Goal: Task Accomplishment & Management: Manage account settings

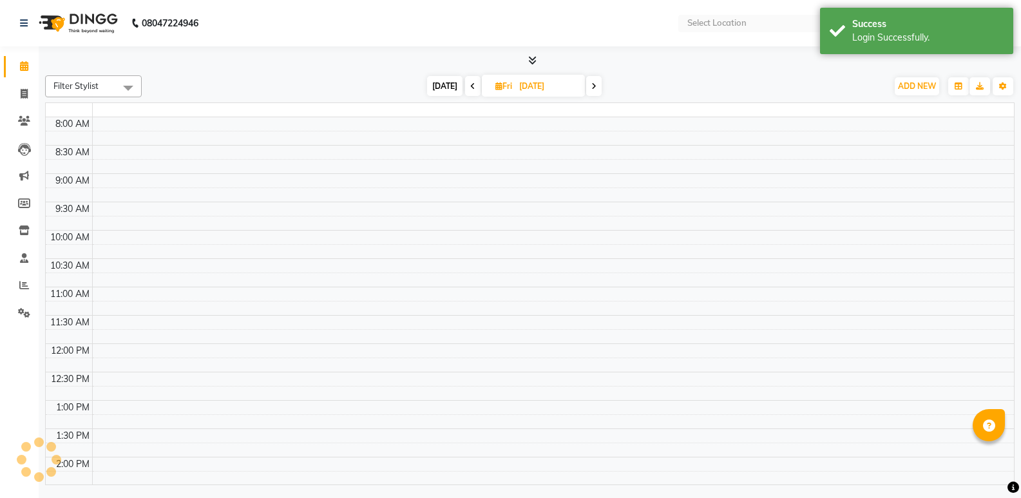
select select "en"
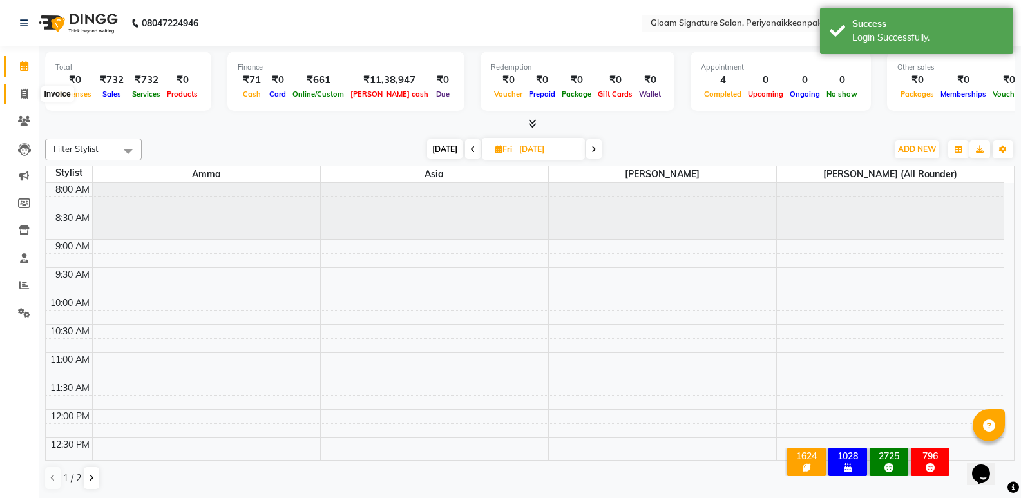
click at [26, 95] on icon at bounding box center [24, 94] width 7 height 10
select select "4039"
select select "service"
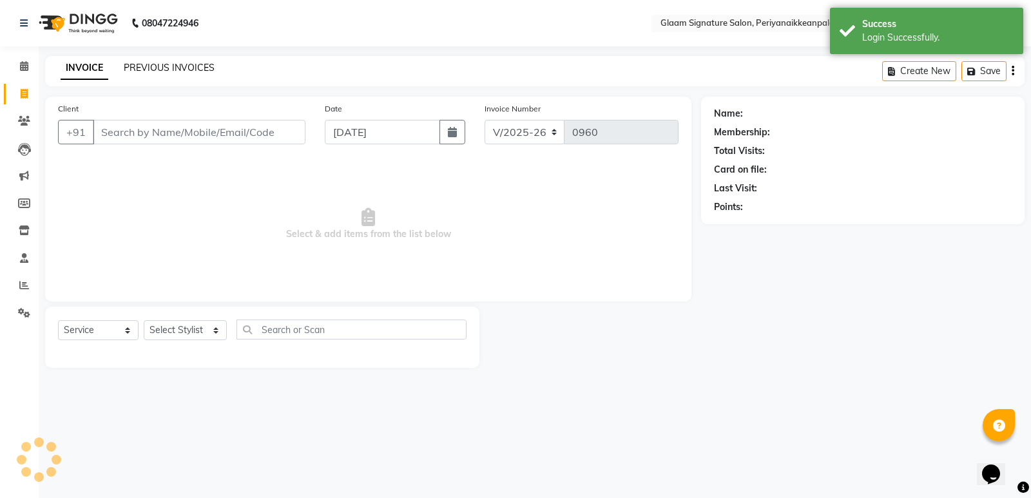
click at [169, 70] on link "PREVIOUS INVOICES" at bounding box center [169, 68] width 91 height 12
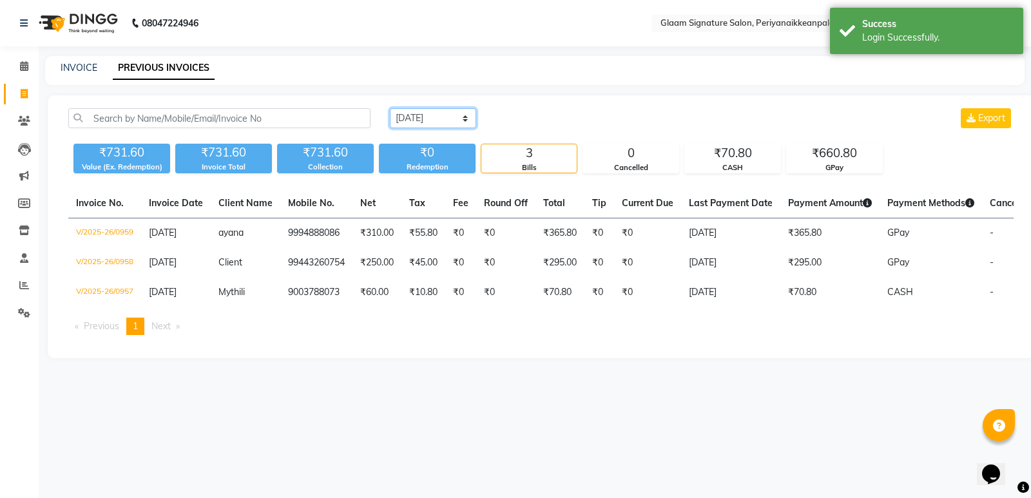
drag, startPoint x: 420, startPoint y: 113, endPoint x: 434, endPoint y: 125, distance: 18.3
click at [420, 113] on select "[DATE] [DATE] Custom Range" at bounding box center [433, 118] width 86 height 20
select select "range"
click at [390, 108] on select "[DATE] [DATE] Custom Range" at bounding box center [433, 118] width 86 height 20
click at [566, 115] on input "[DATE]" at bounding box center [538, 119] width 90 height 18
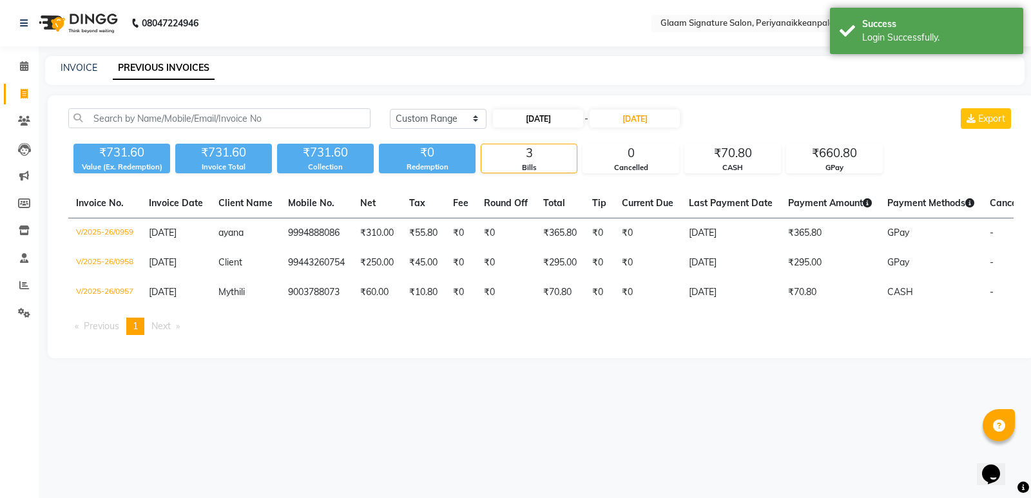
select select "9"
select select "2025"
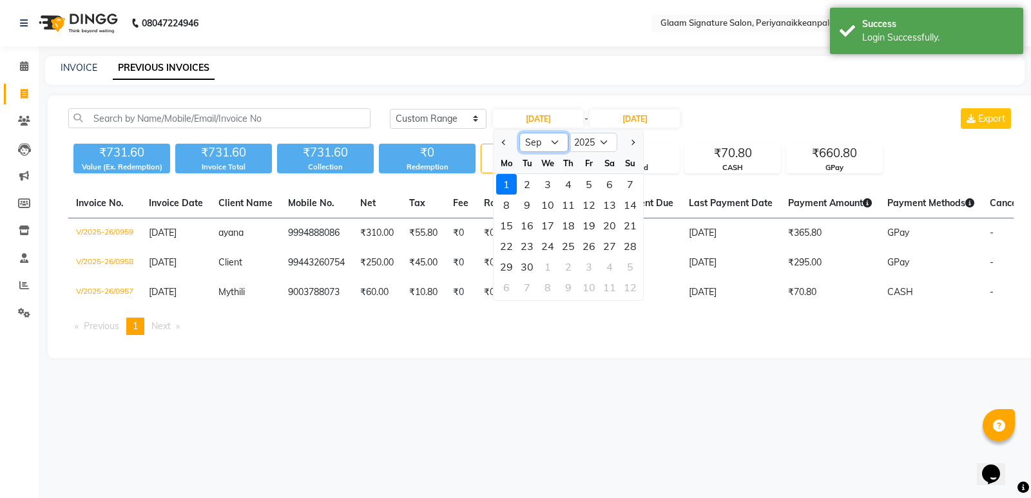
click at [557, 134] on select "Jan Feb Mar Apr May Jun [DATE] Aug Sep Oct Nov Dec" at bounding box center [543, 142] width 49 height 19
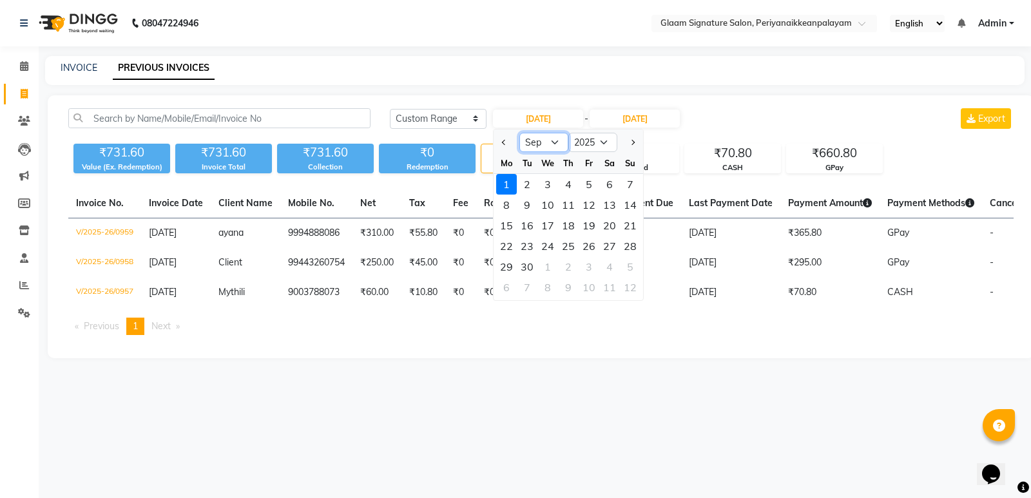
select select "4"
click at [519, 133] on select "Jan Feb Mar Apr May Jun [DATE] Aug Sep Oct Nov Dec" at bounding box center [543, 142] width 49 height 19
click at [528, 187] on div "1" at bounding box center [527, 184] width 21 height 21
type input "[DATE]"
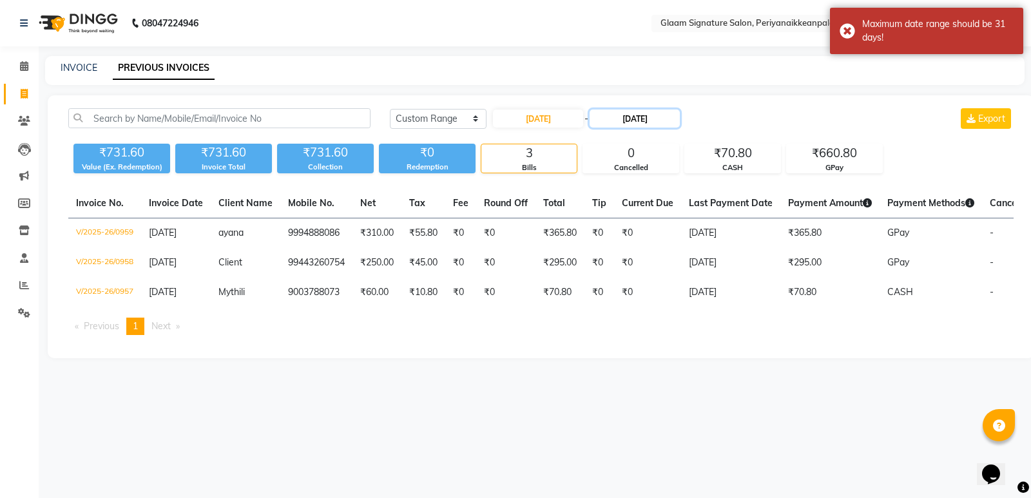
click at [629, 116] on input "[DATE]" at bounding box center [634, 119] width 90 height 18
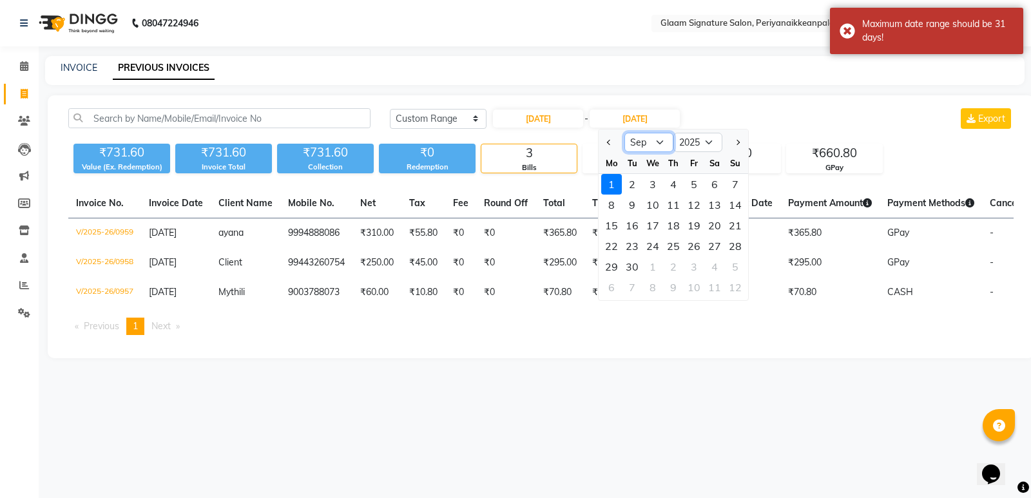
drag, startPoint x: 655, startPoint y: 138, endPoint x: 653, endPoint y: 146, distance: 8.1
click at [654, 138] on select "Apr May Jun [DATE] Aug Sep Oct Nov Dec" at bounding box center [648, 142] width 49 height 19
select select "4"
click at [624, 133] on select "Apr May Jun [DATE] Aug Sep Oct Nov Dec" at bounding box center [648, 142] width 49 height 19
click at [654, 260] on div "30" at bounding box center [652, 266] width 21 height 21
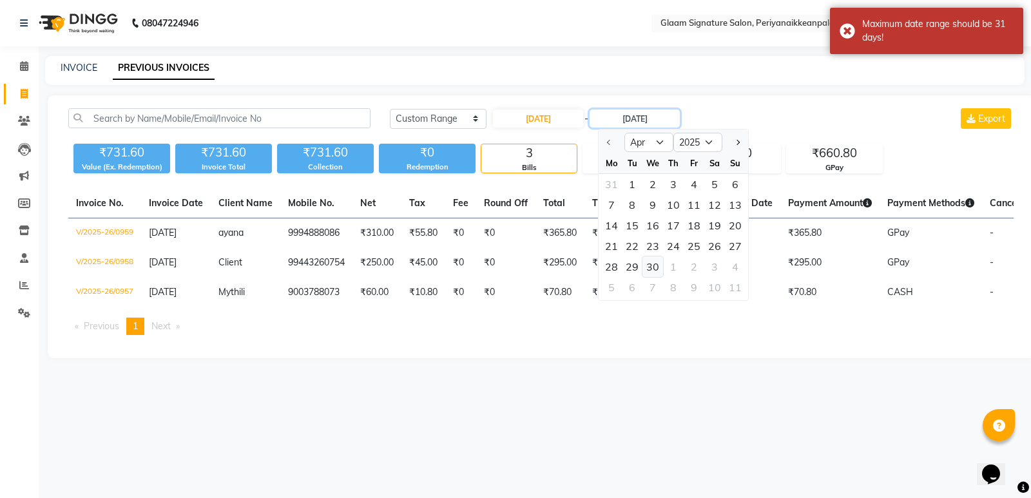
type input "[DATE]"
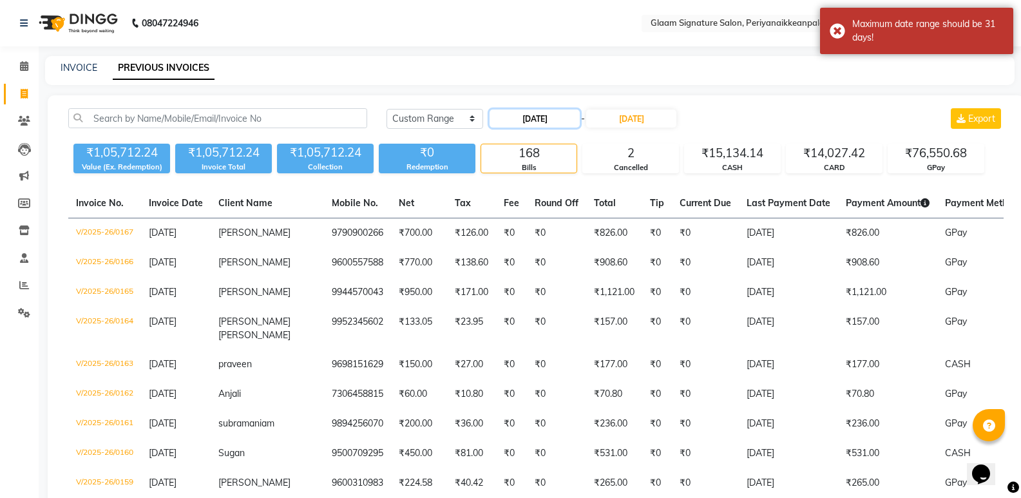
click at [537, 122] on input "[DATE]" at bounding box center [535, 119] width 90 height 18
select select "4"
select select "2025"
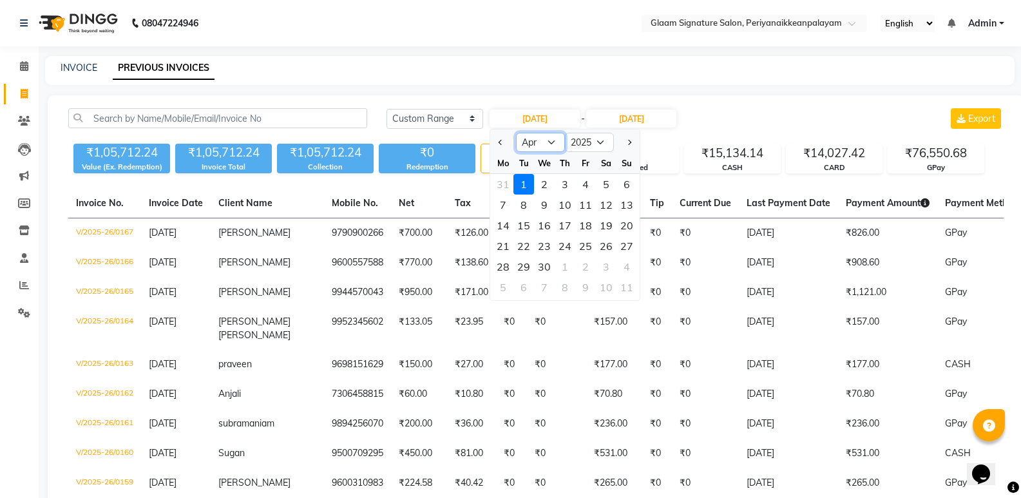
click at [548, 142] on select "Jan Feb Mar Apr May Jun [DATE] Aug Sep Oct Nov Dec" at bounding box center [540, 142] width 49 height 19
select select "5"
click at [516, 133] on select "Jan Feb Mar Apr May Jun [DATE] Aug Sep Oct Nov Dec" at bounding box center [540, 142] width 49 height 19
click at [563, 183] on div "1" at bounding box center [565, 184] width 21 height 21
type input "[DATE]"
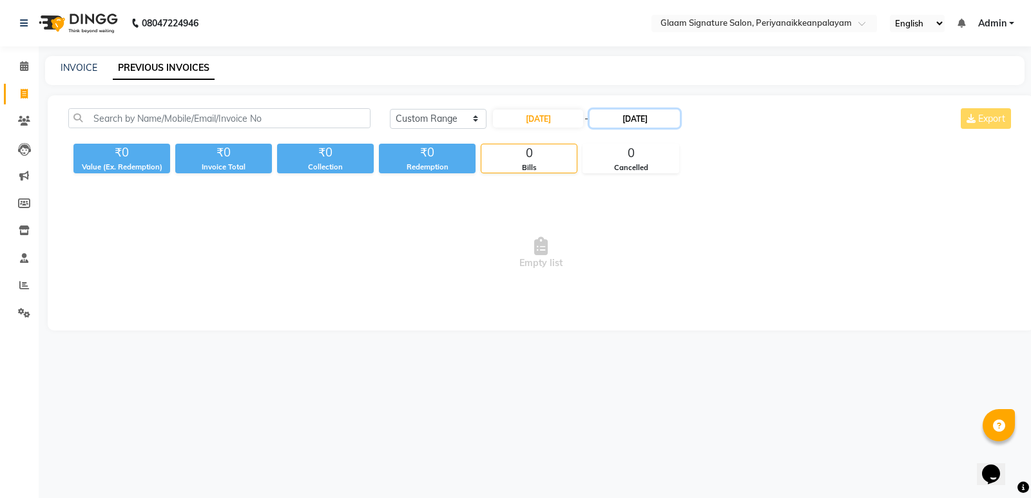
click at [642, 117] on input "[DATE]" at bounding box center [634, 119] width 90 height 18
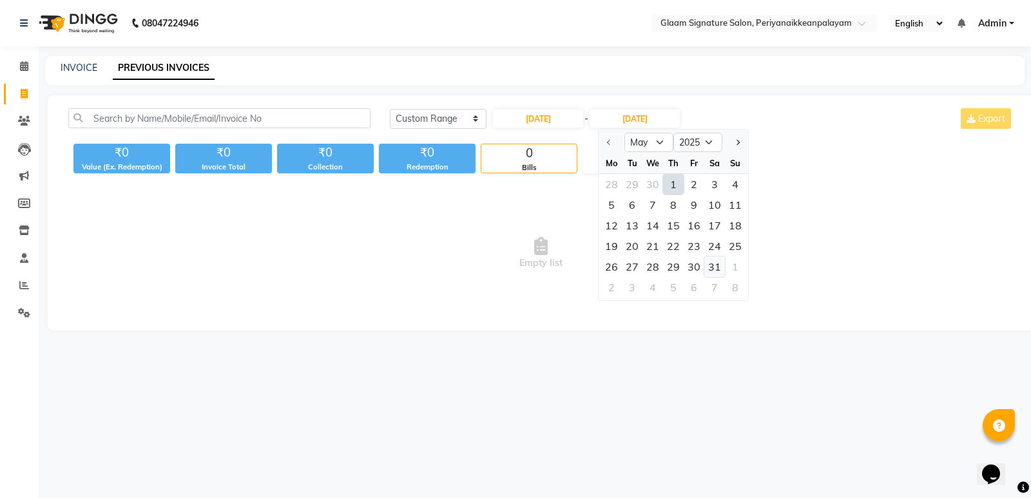
drag, startPoint x: 716, startPoint y: 265, endPoint x: 685, endPoint y: 274, distance: 32.2
click at [715, 265] on div "31" at bounding box center [714, 266] width 21 height 21
type input "[DATE]"
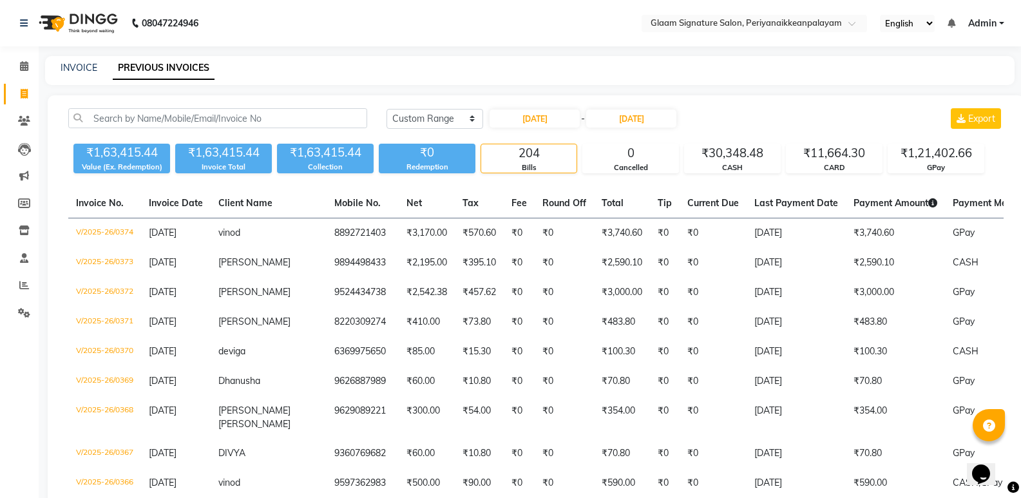
click at [549, 117] on input "[DATE]" at bounding box center [535, 119] width 90 height 18
select select "5"
select select "2025"
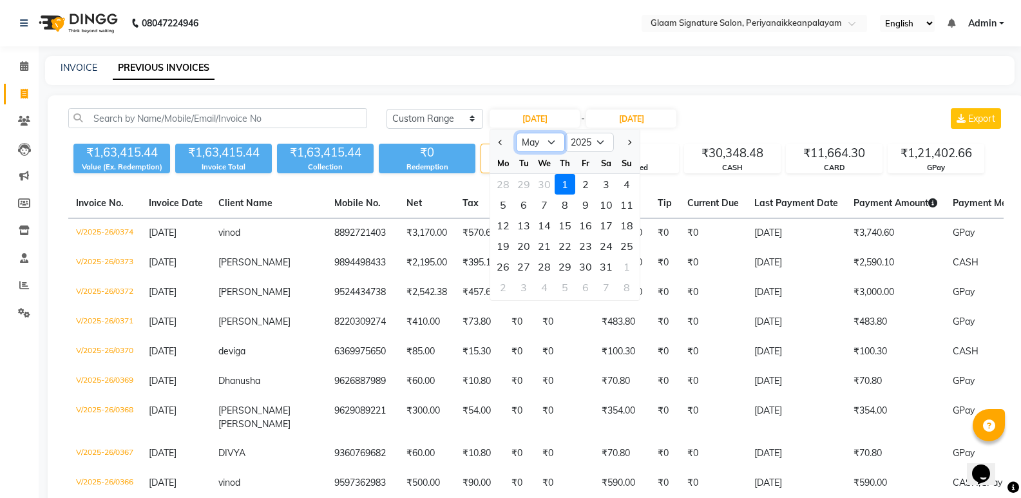
click at [551, 145] on select "Jan Feb Mar Apr May Jun [DATE] Aug Sep Oct Nov Dec" at bounding box center [540, 142] width 49 height 19
select select "6"
click at [516, 133] on select "Jan Feb Mar Apr May Jun [DATE] Aug Sep Oct Nov Dec" at bounding box center [540, 142] width 49 height 19
click at [629, 179] on div "1" at bounding box center [626, 184] width 21 height 21
type input "[DATE]"
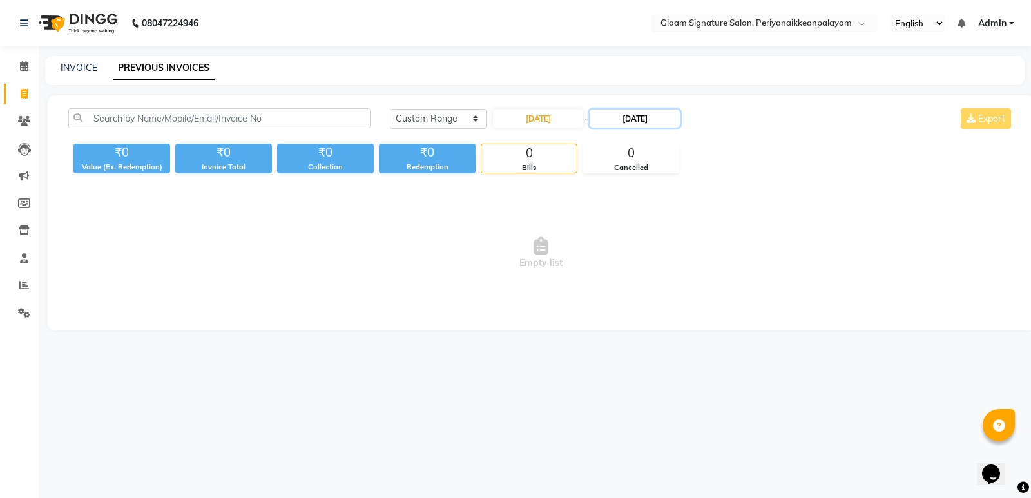
click at [649, 124] on input "[DATE]" at bounding box center [634, 119] width 90 height 18
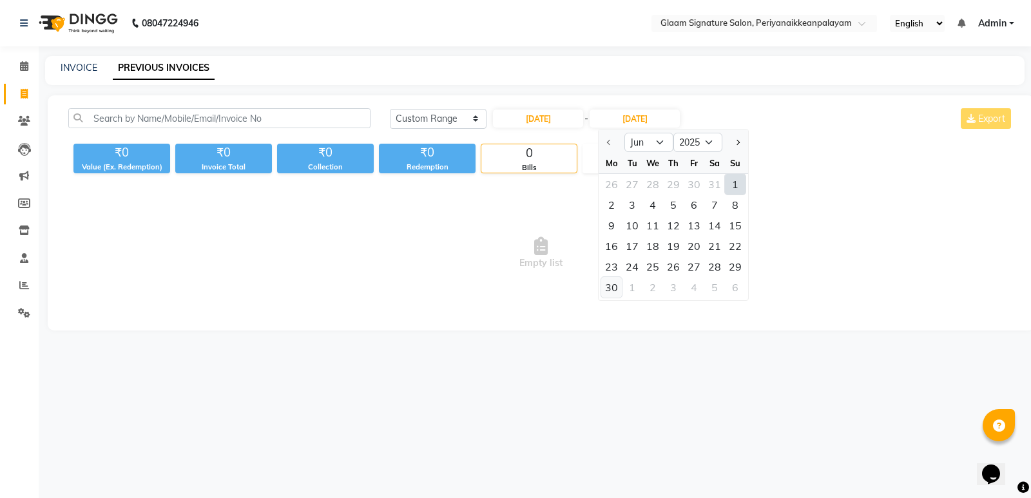
click at [613, 283] on div "30" at bounding box center [611, 287] width 21 height 21
type input "[DATE]"
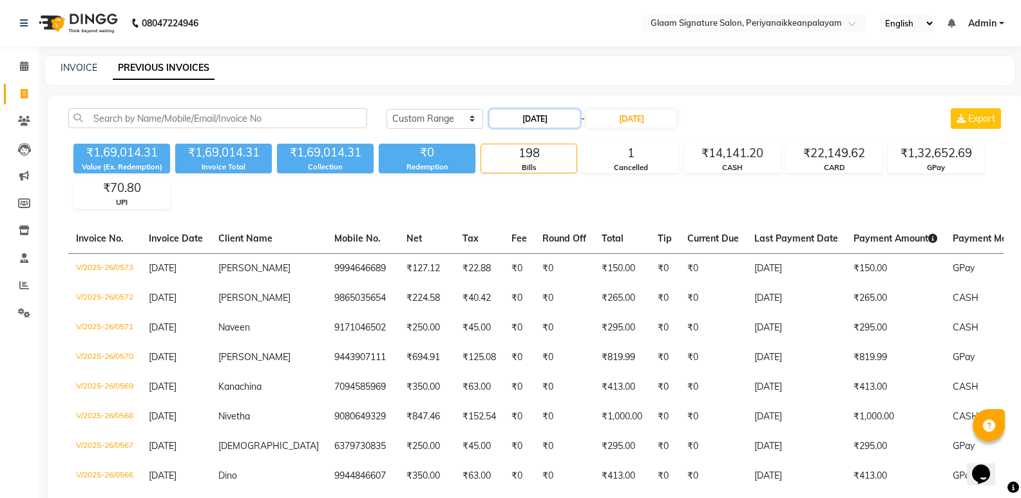
drag, startPoint x: 540, startPoint y: 117, endPoint x: 540, endPoint y: 124, distance: 6.5
click at [540, 118] on input "[DATE]" at bounding box center [535, 119] width 90 height 18
select select "6"
select select "2025"
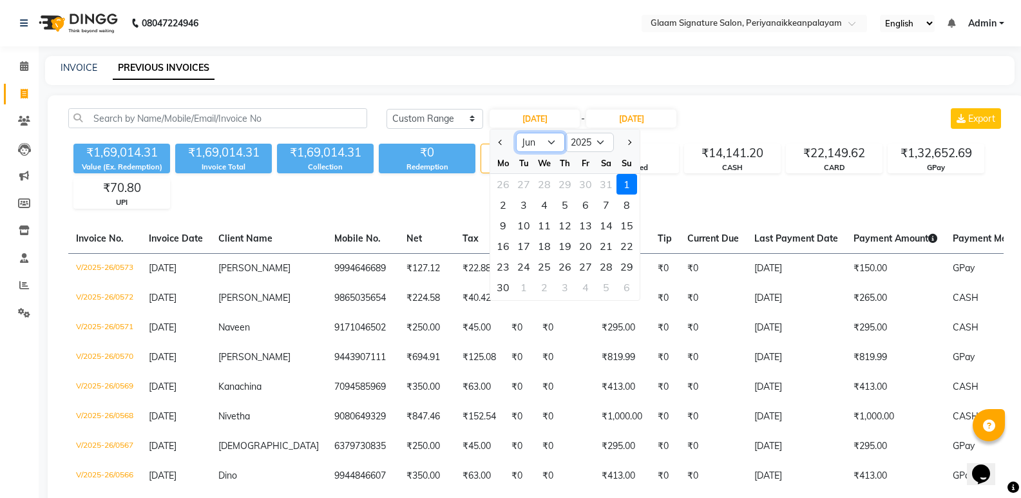
click at [553, 142] on select "Jan Feb Mar Apr May Jun [DATE] Aug Sep Oct Nov Dec" at bounding box center [540, 142] width 49 height 19
select select "7"
click at [516, 133] on select "Jan Feb Mar Apr May Jun [DATE] Aug Sep Oct Nov Dec" at bounding box center [540, 142] width 49 height 19
click at [526, 182] on div "1" at bounding box center [523, 184] width 21 height 21
type input "[DATE]"
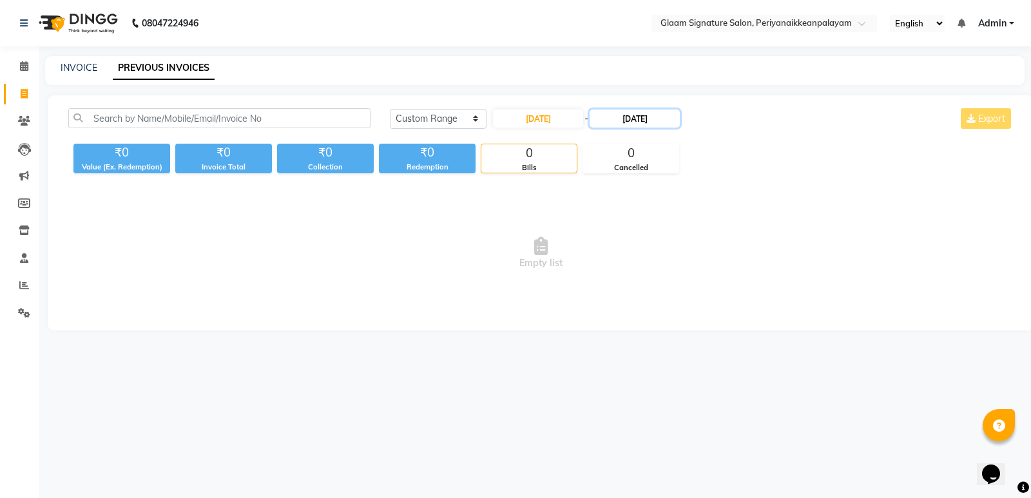
click at [645, 115] on input "[DATE]" at bounding box center [634, 119] width 90 height 18
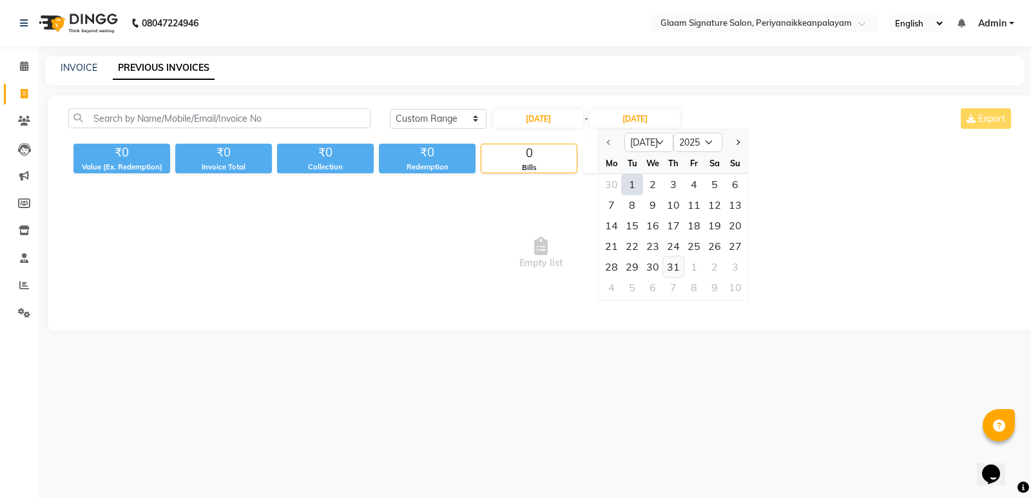
click at [671, 265] on div "31" at bounding box center [673, 266] width 21 height 21
type input "[DATE]"
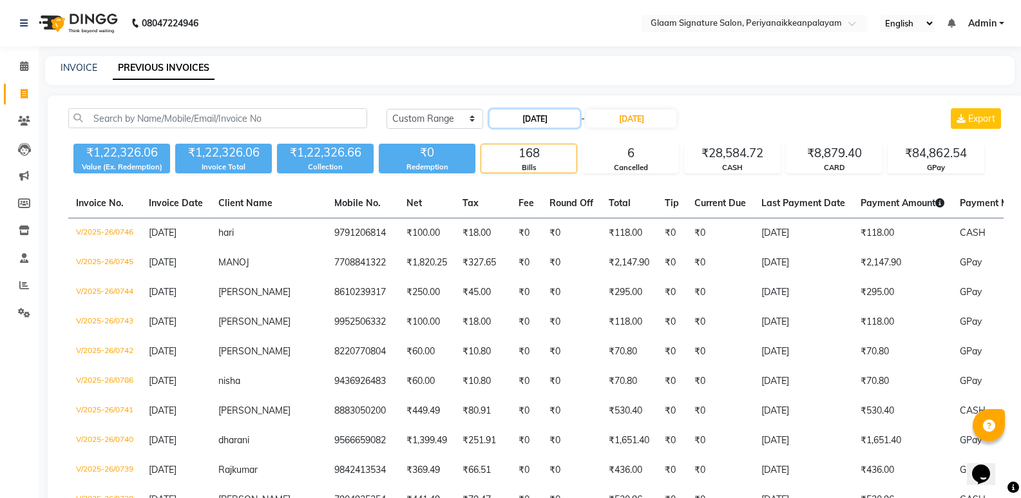
click at [538, 122] on input "[DATE]" at bounding box center [535, 119] width 90 height 18
select select "7"
select select "2025"
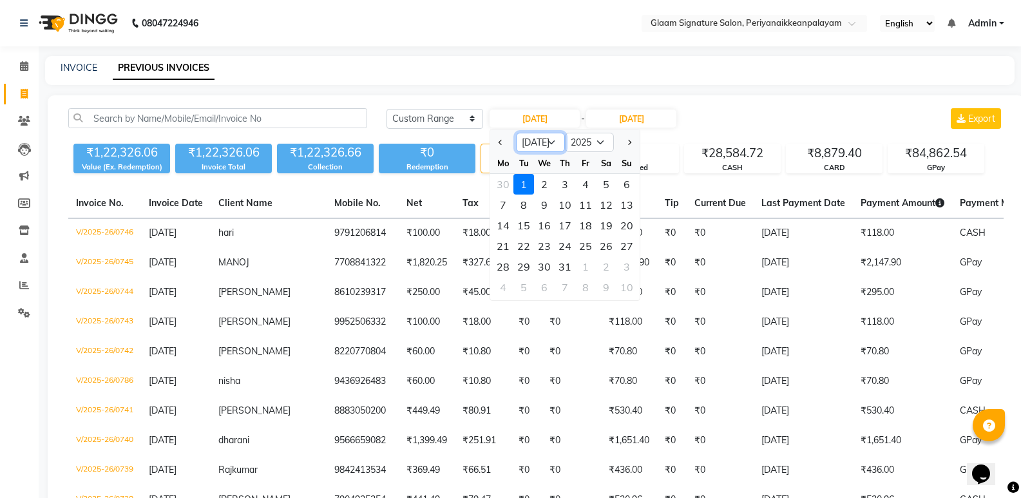
click at [550, 141] on select "Jan Feb Mar Apr May Jun [DATE] Aug Sep Oct Nov Dec" at bounding box center [540, 142] width 49 height 19
select select "8"
click at [516, 133] on select "Jan Feb Mar Apr May Jun [DATE] Aug Sep Oct Nov Dec" at bounding box center [540, 142] width 49 height 19
click at [590, 181] on div "1" at bounding box center [585, 184] width 21 height 21
type input "[DATE]"
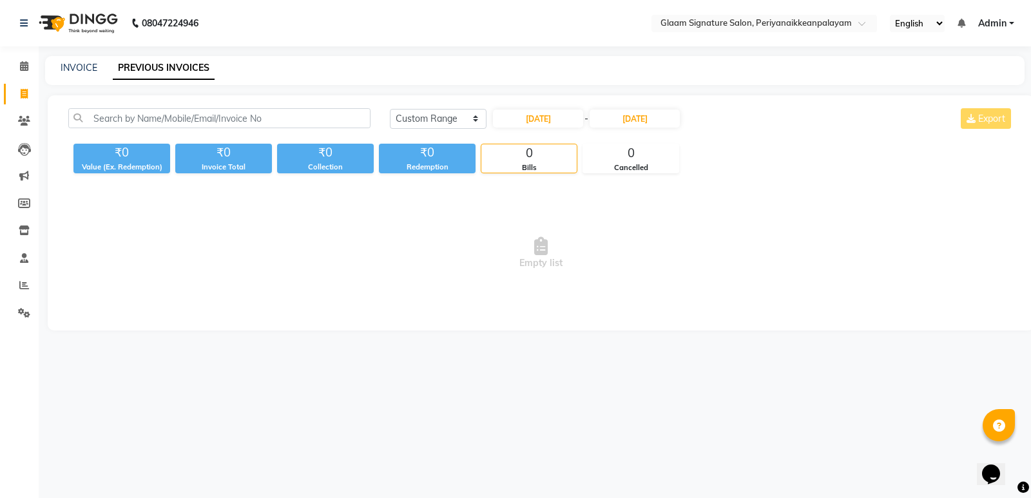
click at [654, 108] on div "[DATE] - [DATE]" at bounding box center [585, 118] width 189 height 21
click at [644, 120] on input "[DATE]" at bounding box center [634, 119] width 90 height 18
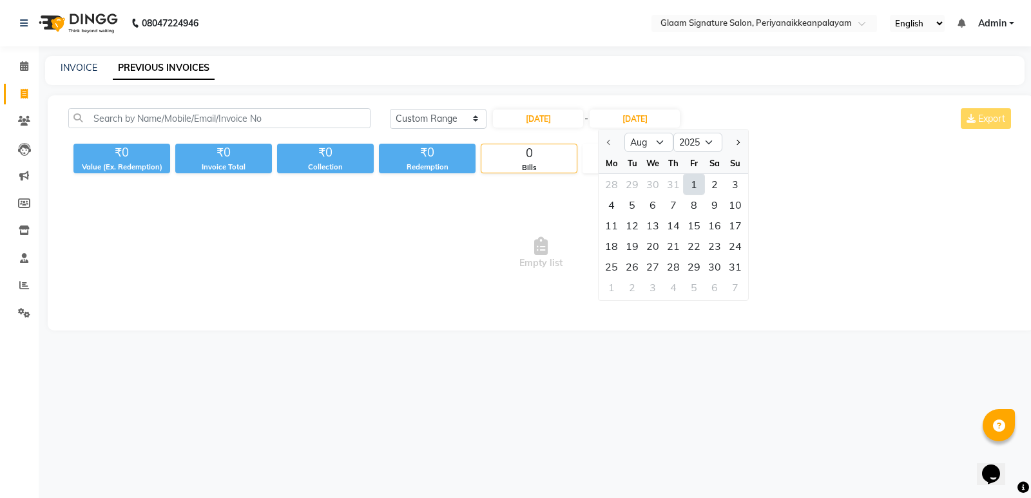
drag, startPoint x: 732, startPoint y: 266, endPoint x: 693, endPoint y: 264, distance: 39.3
click at [732, 265] on div "31" at bounding box center [735, 266] width 21 height 21
type input "[DATE]"
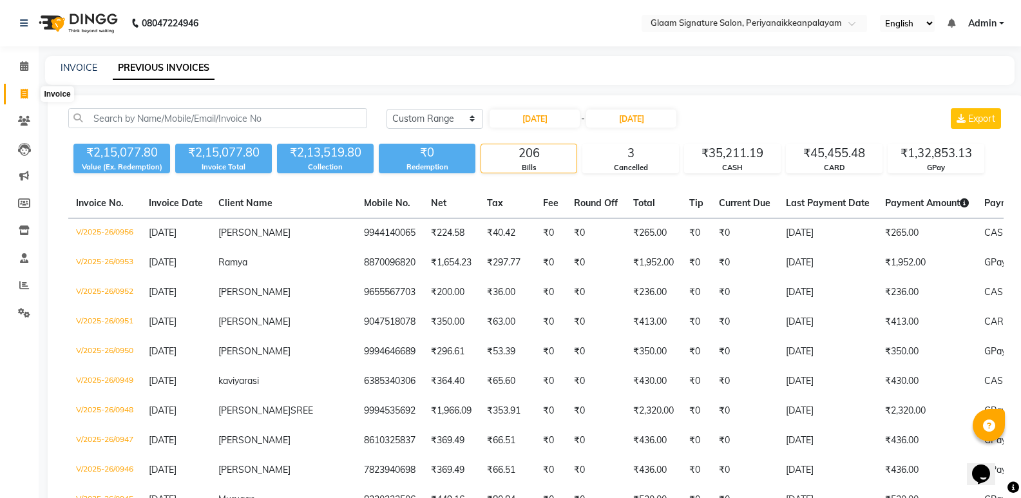
click at [24, 97] on icon at bounding box center [24, 94] width 7 height 10
select select "4039"
select select "service"
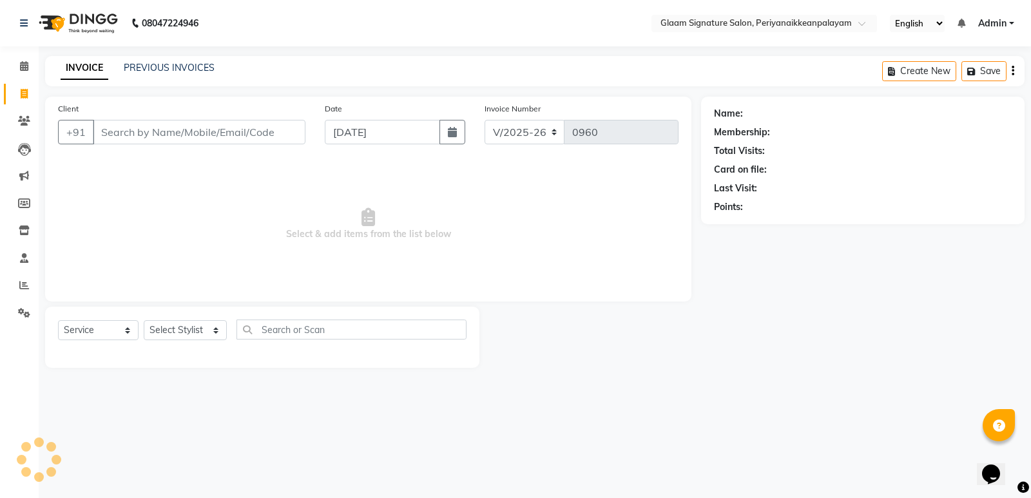
click at [150, 134] on input "Client" at bounding box center [199, 132] width 213 height 24
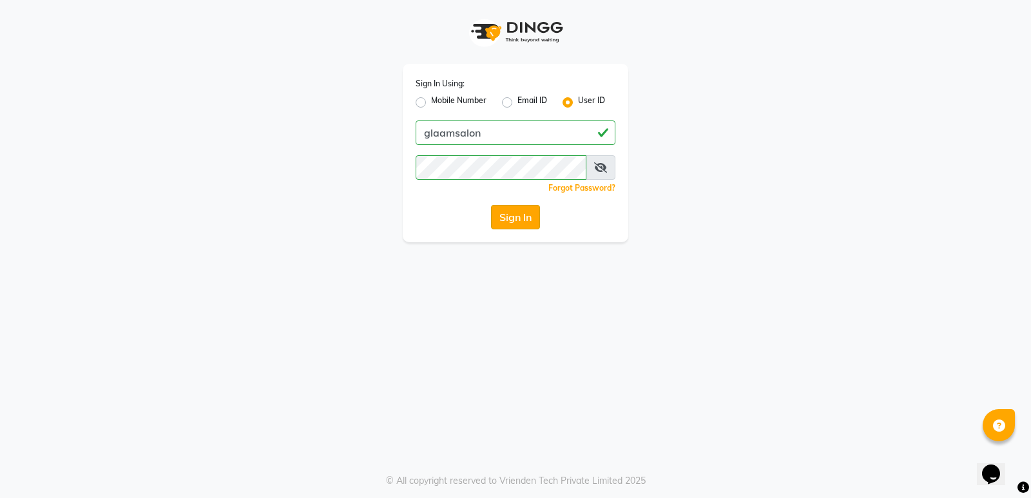
click at [532, 211] on button "Sign In" at bounding box center [515, 217] width 49 height 24
